Goal: Information Seeking & Learning: Learn about a topic

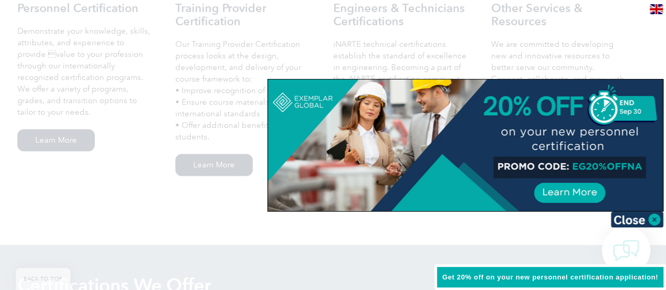
scroll to position [802, 0]
click at [652, 219] on img at bounding box center [637, 220] width 53 height 16
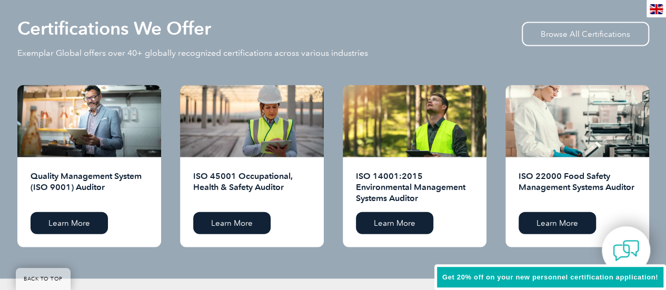
scroll to position [1059, 0]
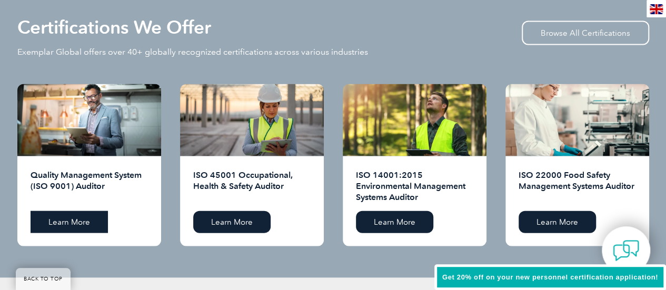
click at [75, 228] on link "Learn More" at bounding box center [69, 222] width 77 height 22
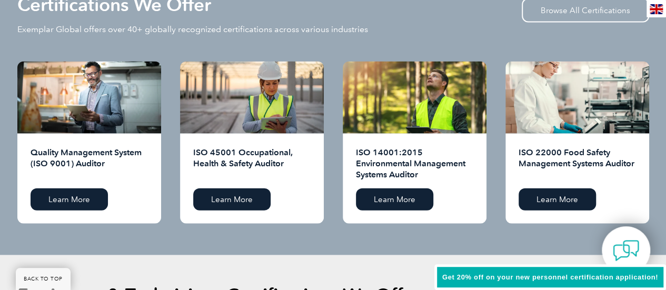
scroll to position [1080, 0]
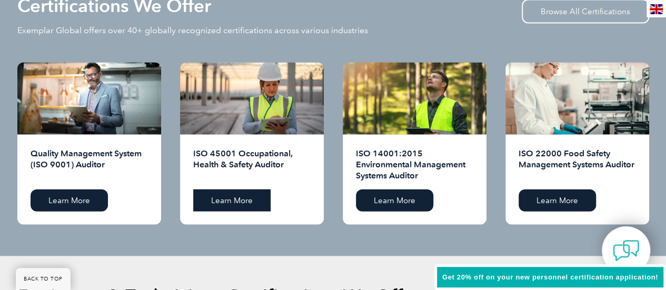
click at [245, 196] on link "Learn More" at bounding box center [231, 201] width 77 height 22
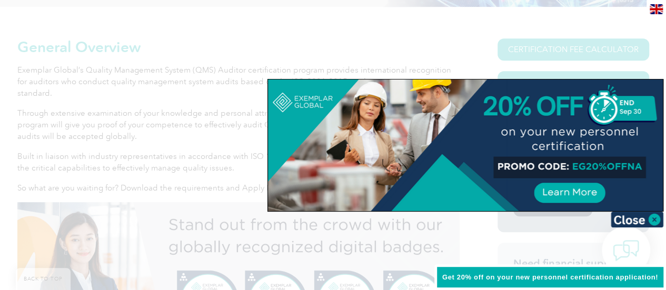
scroll to position [231, 0]
click at [654, 217] on img at bounding box center [637, 220] width 53 height 16
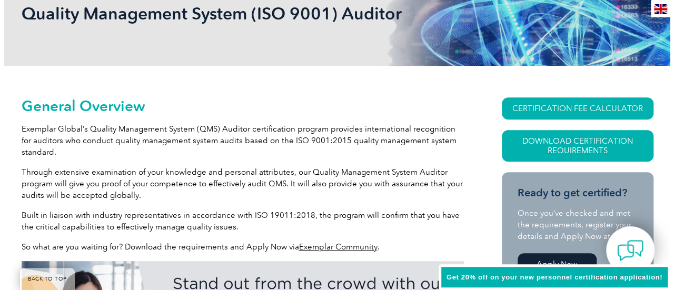
scroll to position [170, 0]
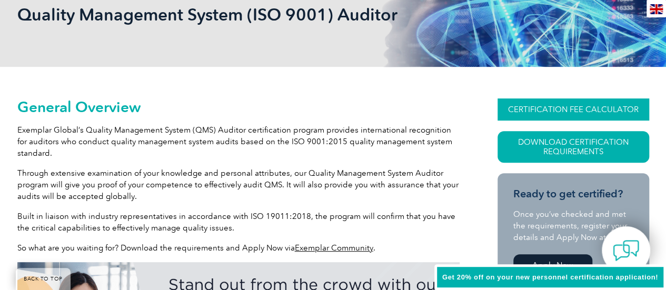
click at [570, 111] on link "CERTIFICATION FEE CALCULATOR" at bounding box center [574, 110] width 152 height 22
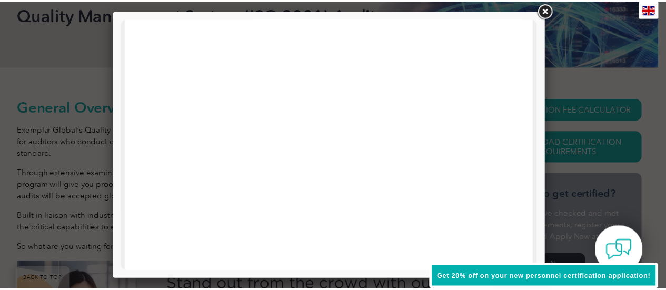
scroll to position [0, 0]
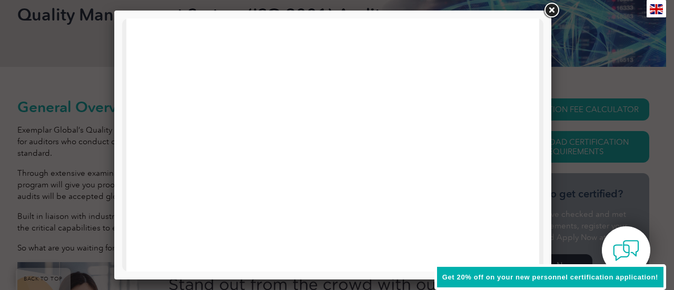
click at [554, 9] on link at bounding box center [551, 10] width 19 height 19
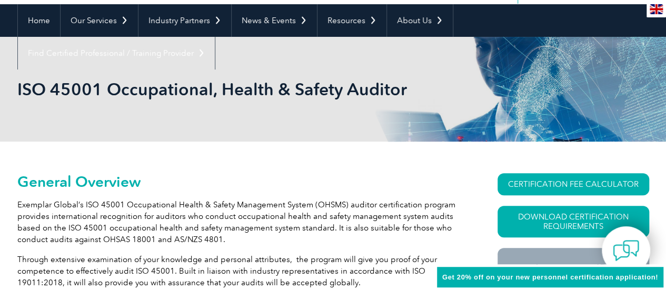
click at [285, 215] on p "Exemplar Global’s ISO 45001 Occupational Health & Safety Management System (OHS…" at bounding box center [238, 222] width 442 height 46
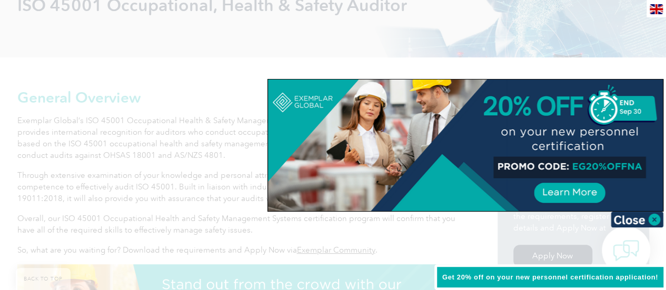
scroll to position [179, 0]
click at [651, 217] on img at bounding box center [637, 220] width 53 height 16
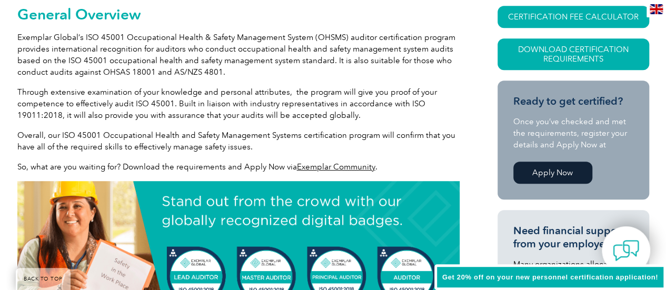
scroll to position [262, 0]
click at [549, 168] on link "Apply Now" at bounding box center [553, 173] width 79 height 22
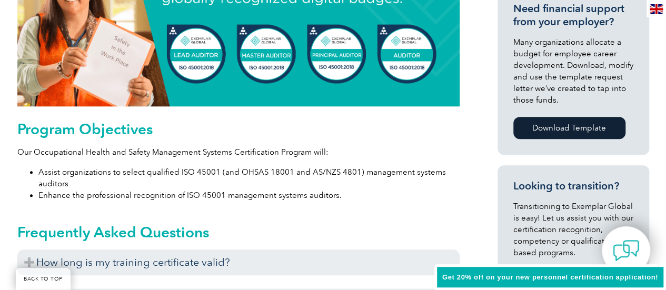
scroll to position [471, 0]
